Goal: Task Accomplishment & Management: Use online tool/utility

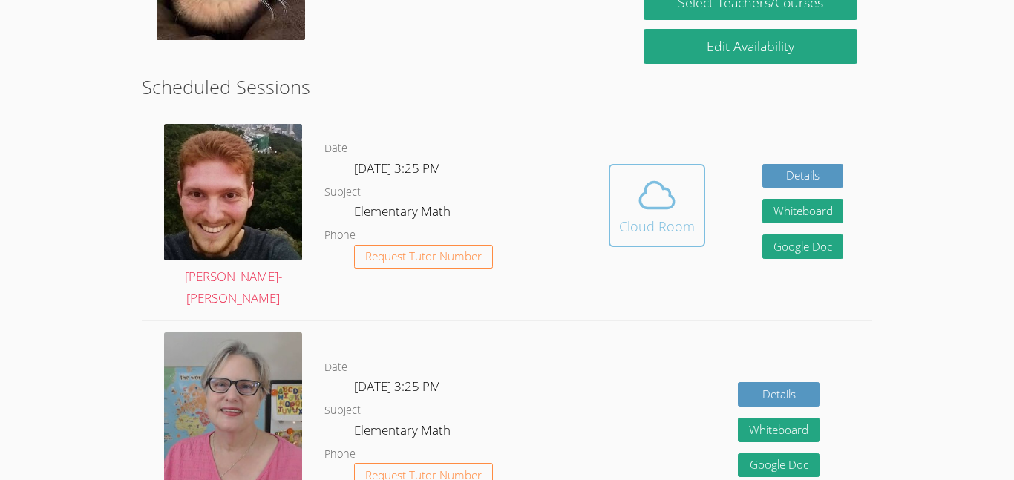
scroll to position [349, 0]
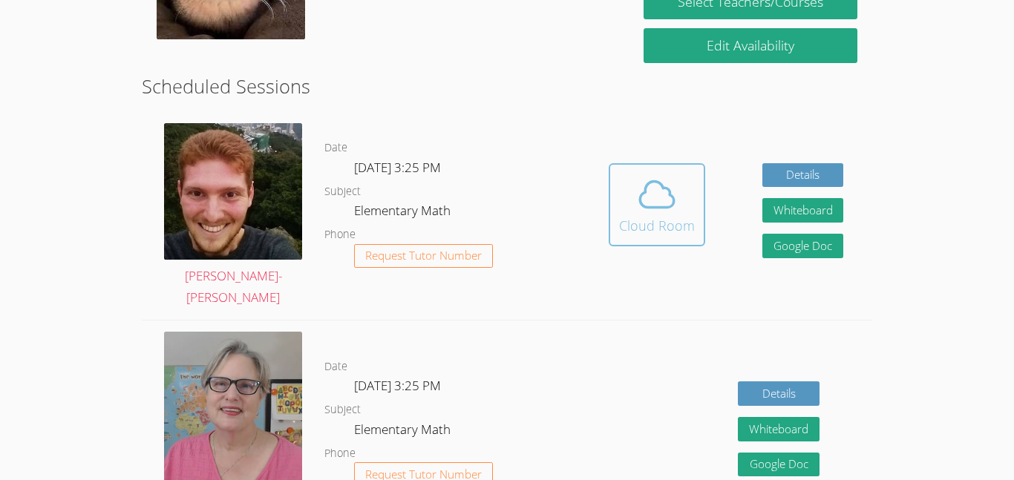
click at [640, 174] on icon at bounding box center [657, 195] width 42 height 42
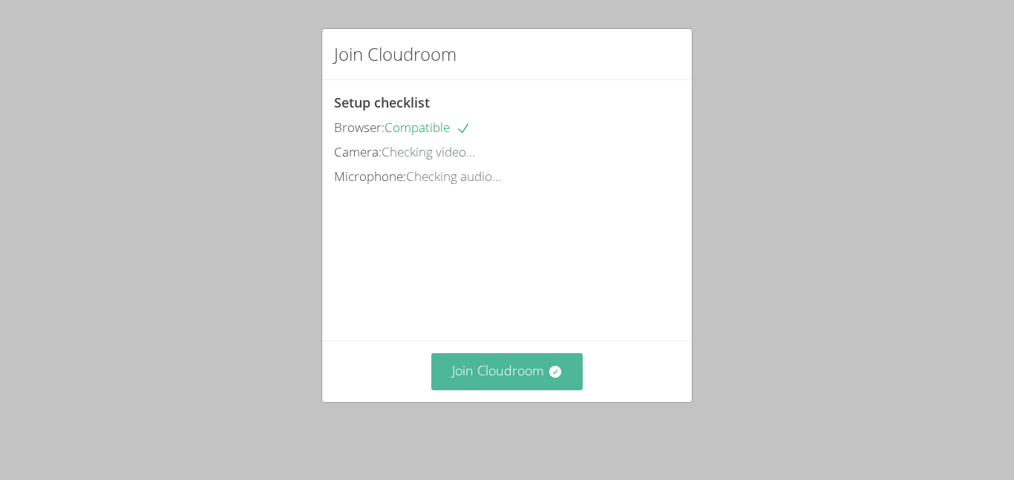
click at [485, 367] on button "Join Cloudroom" at bounding box center [507, 371] width 152 height 36
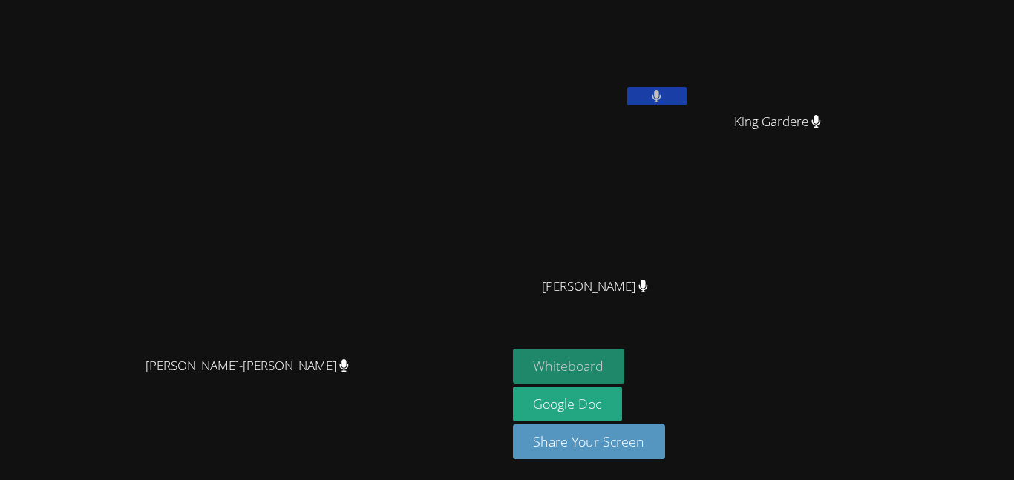
click at [625, 381] on button "Whiteboard" at bounding box center [569, 366] width 112 height 35
click at [686, 88] on button at bounding box center [656, 96] width 59 height 19
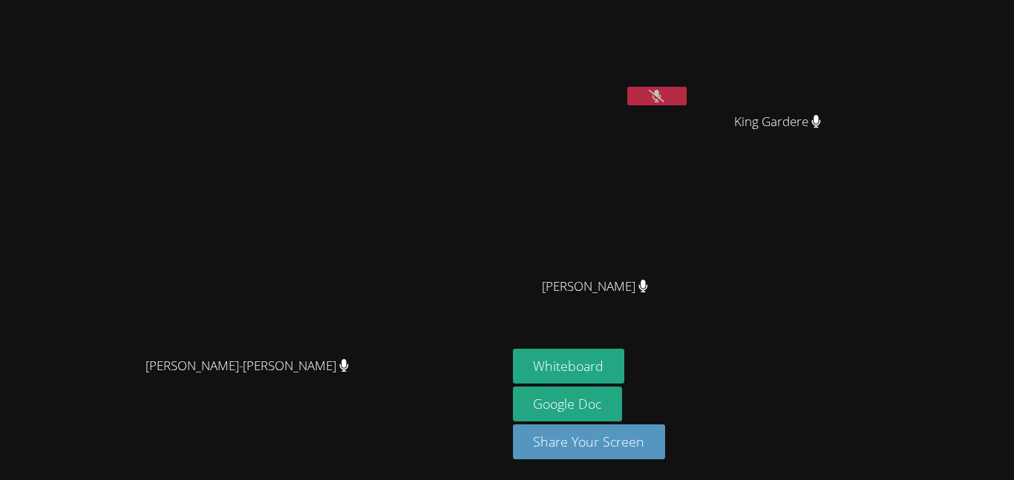
click at [689, 84] on video at bounding box center [601, 55] width 177 height 99
click at [686, 92] on button at bounding box center [656, 96] width 59 height 19
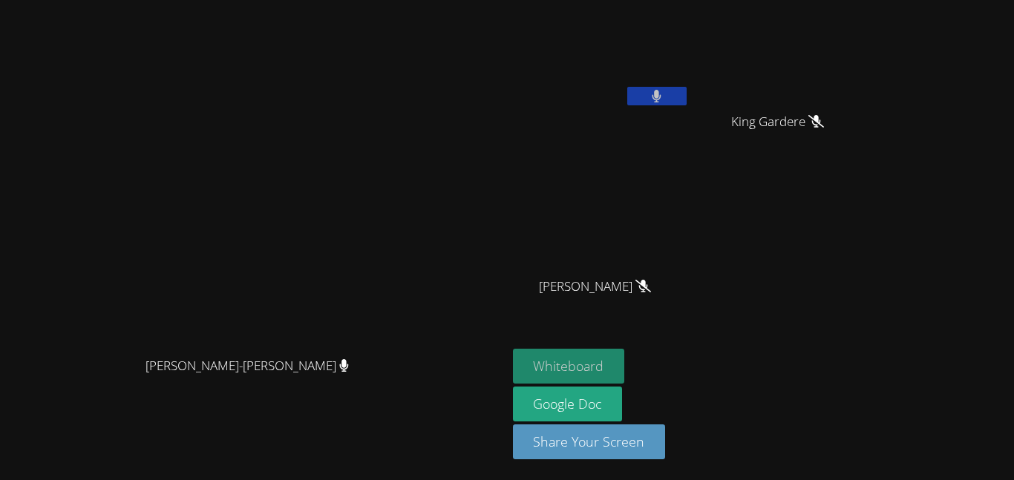
click at [625, 364] on button "Whiteboard" at bounding box center [569, 366] width 112 height 35
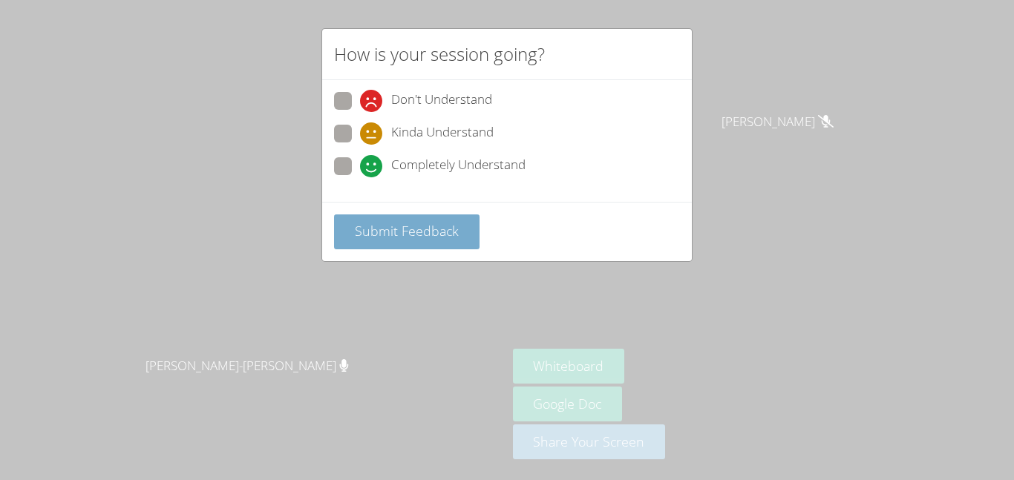
click at [392, 231] on span "Submit Feedback" at bounding box center [407, 231] width 104 height 18
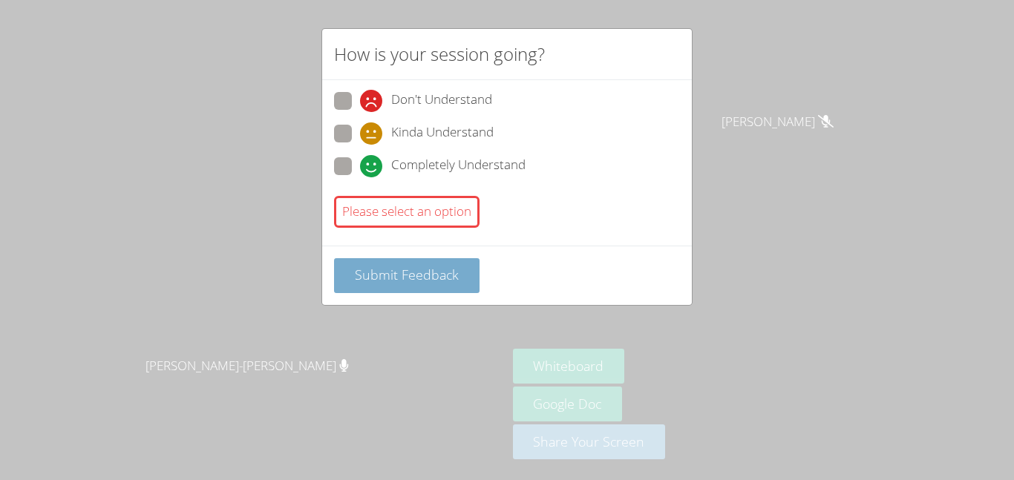
click at [353, 161] on label "Completely Understand" at bounding box center [429, 167] width 191 height 20
click at [360, 161] on input "Completely Understand" at bounding box center [366, 163] width 13 height 13
radio input "true"
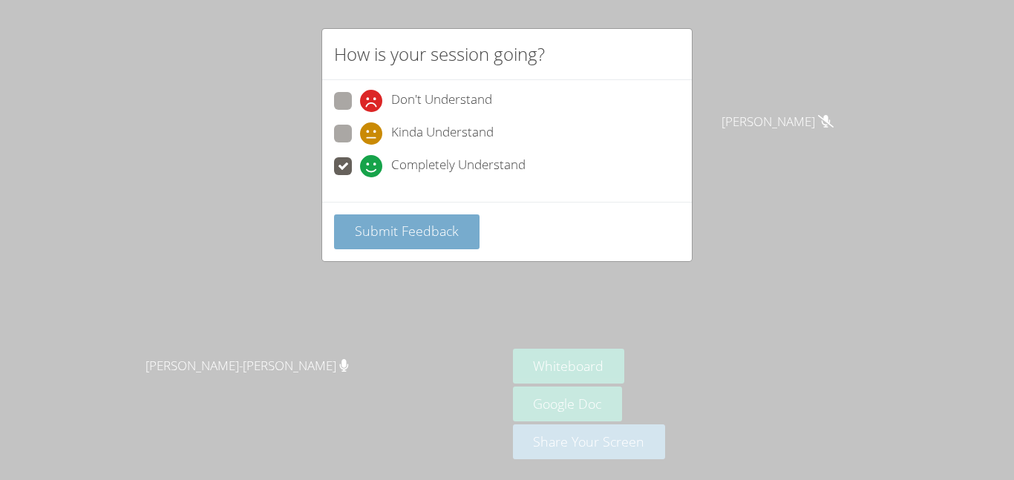
click at [375, 222] on span "Submit Feedback" at bounding box center [407, 231] width 104 height 18
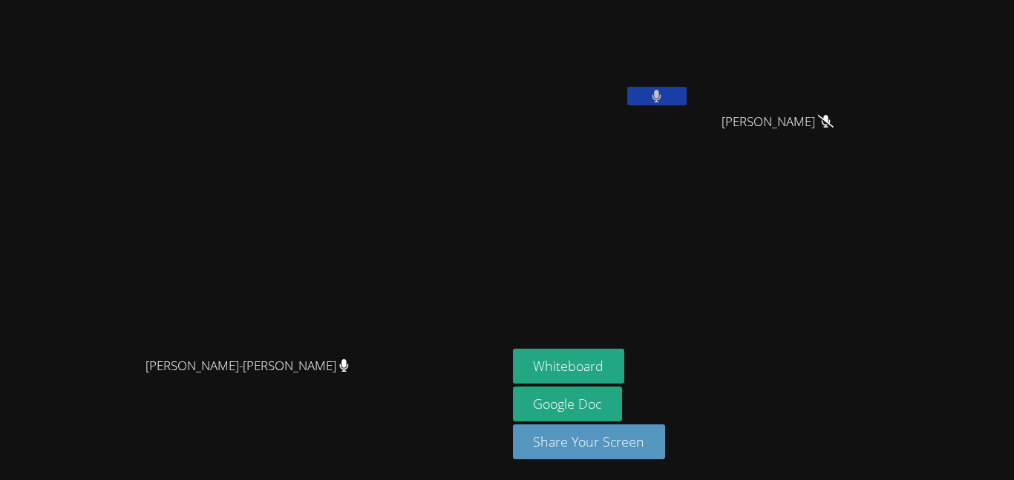
click at [686, 98] on button at bounding box center [656, 96] width 59 height 19
